Goal: Information Seeking & Learning: Learn about a topic

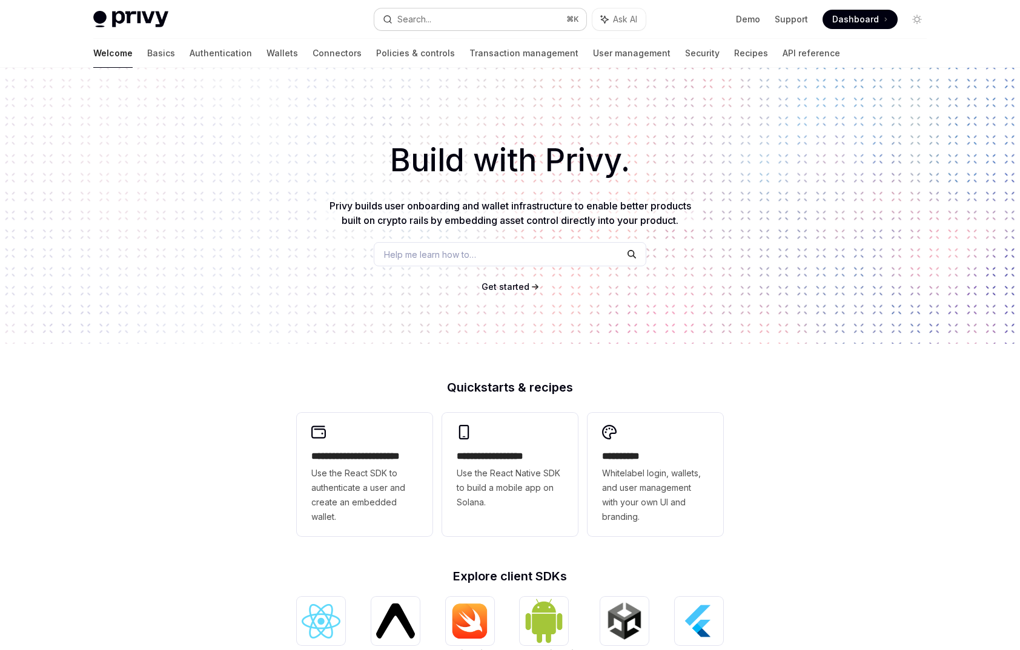
click at [488, 24] on button "Search... ⌘ K" at bounding box center [480, 19] width 212 height 22
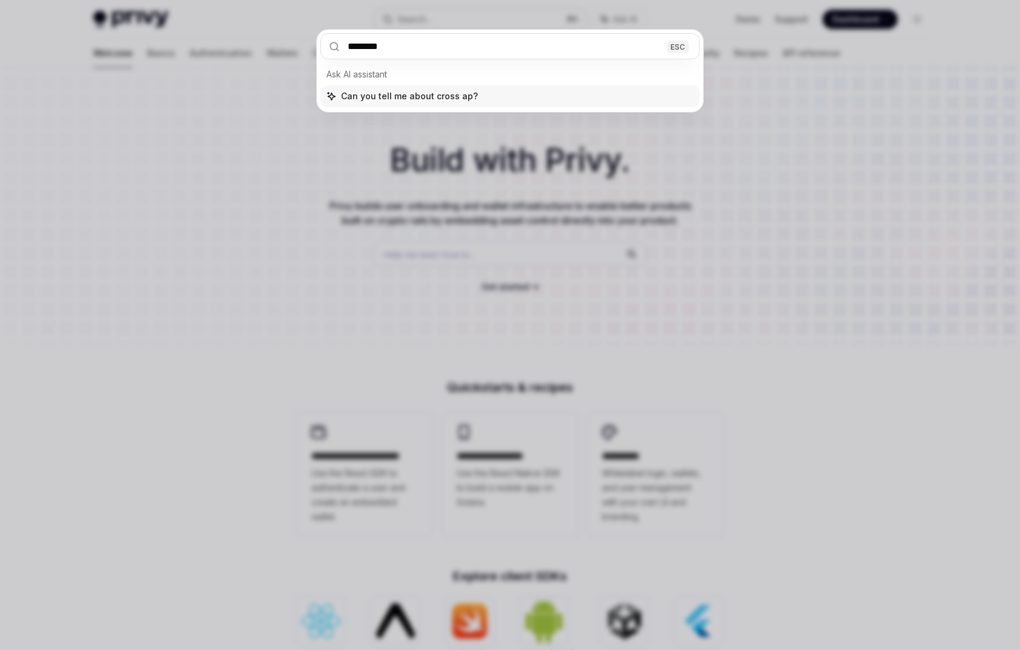
type input "*********"
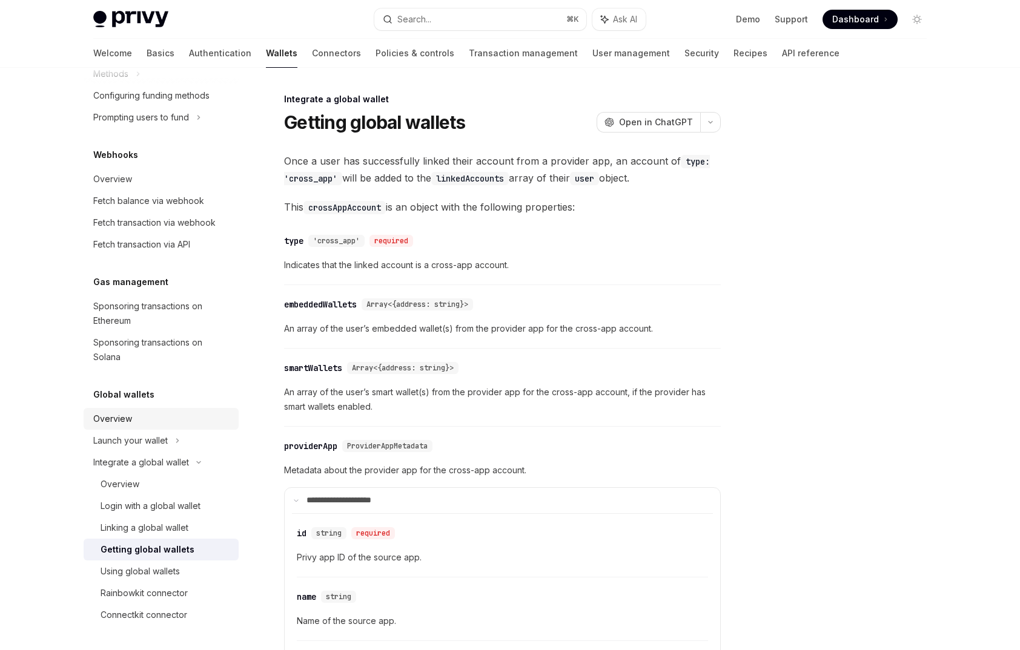
click at [116, 422] on div "Overview" at bounding box center [112, 419] width 39 height 15
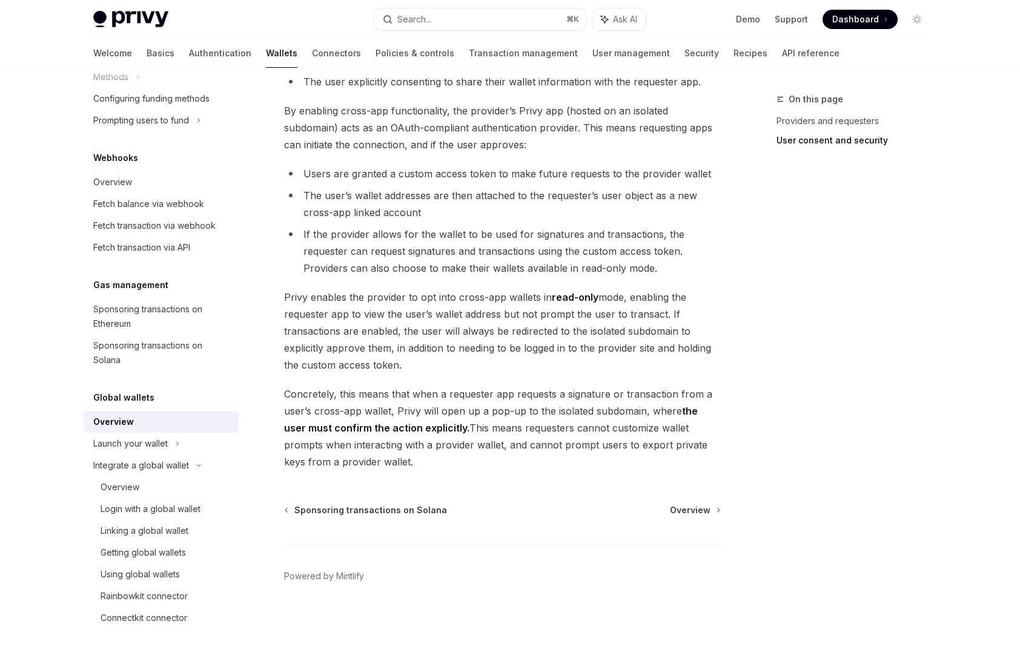
scroll to position [883, 0]
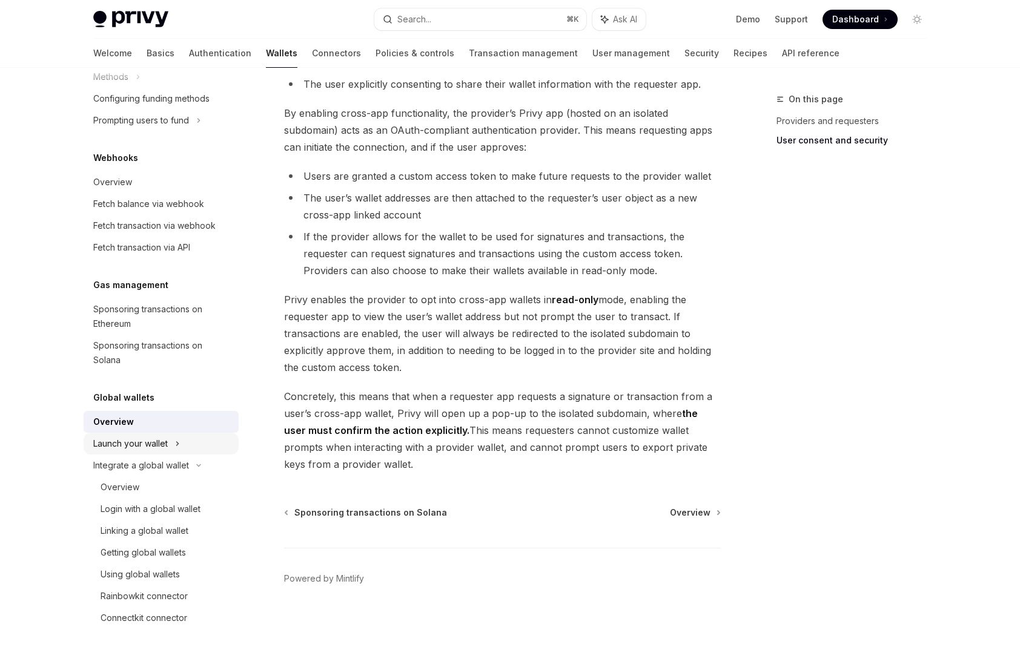
click at [174, 442] on div "Launch your wallet" at bounding box center [161, 444] width 155 height 22
type textarea "*"
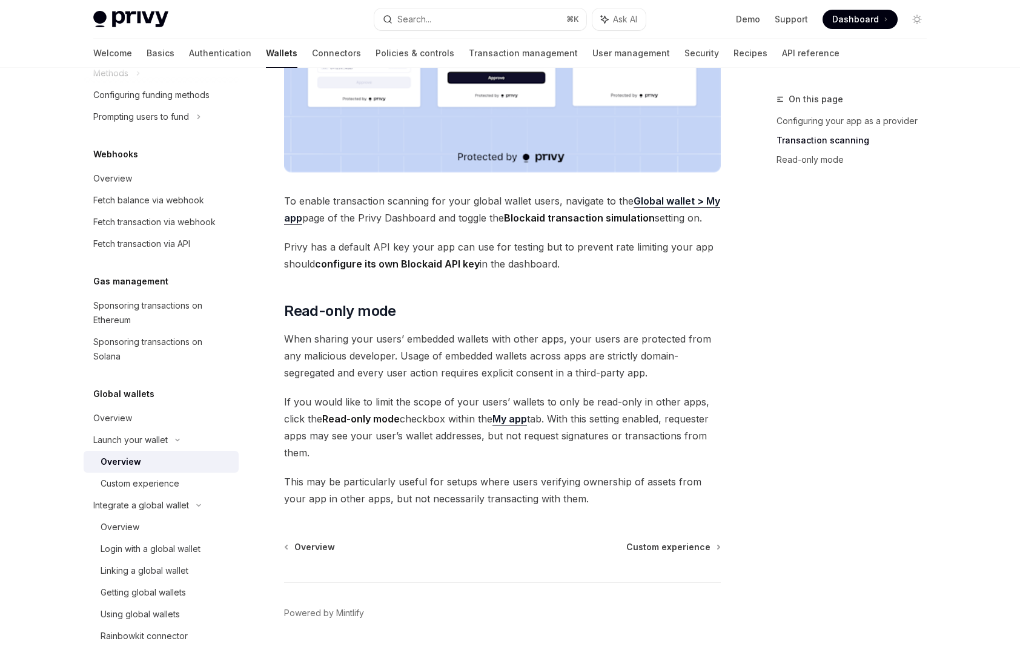
scroll to position [876, 0]
